Goal: Navigation & Orientation: Find specific page/section

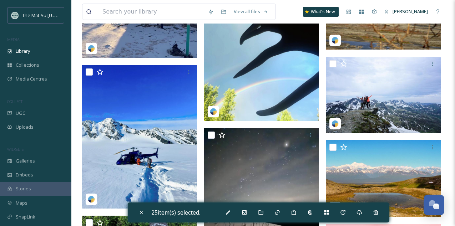
scroll to position [14224, 0]
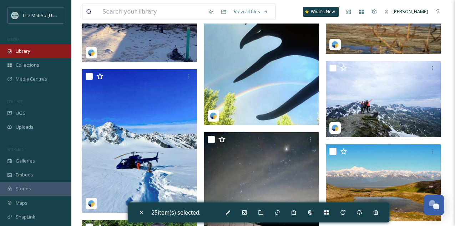
click at [15, 51] on div "Library" at bounding box center [35, 51] width 71 height 14
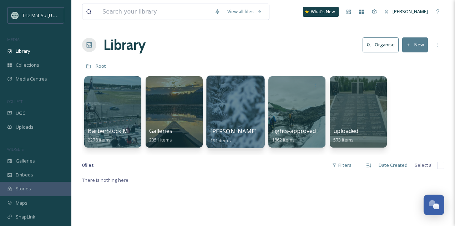
click at [233, 97] on div at bounding box center [235, 112] width 58 height 73
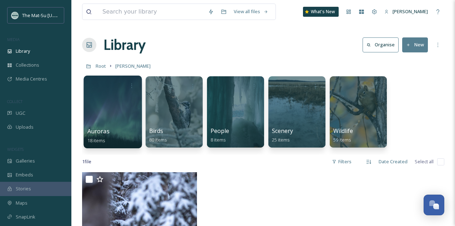
click at [112, 99] on div at bounding box center [113, 112] width 58 height 73
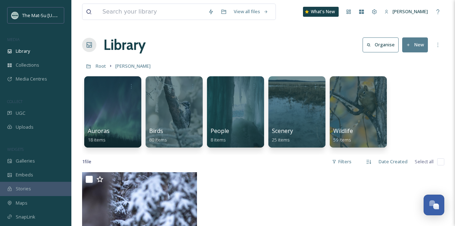
click at [407, 97] on div "Auroras 18 items Birds 80 items People 8 items Scenery 25 items Wildlife 59 ite…" at bounding box center [263, 114] width 362 height 82
